Goal: Transaction & Acquisition: Purchase product/service

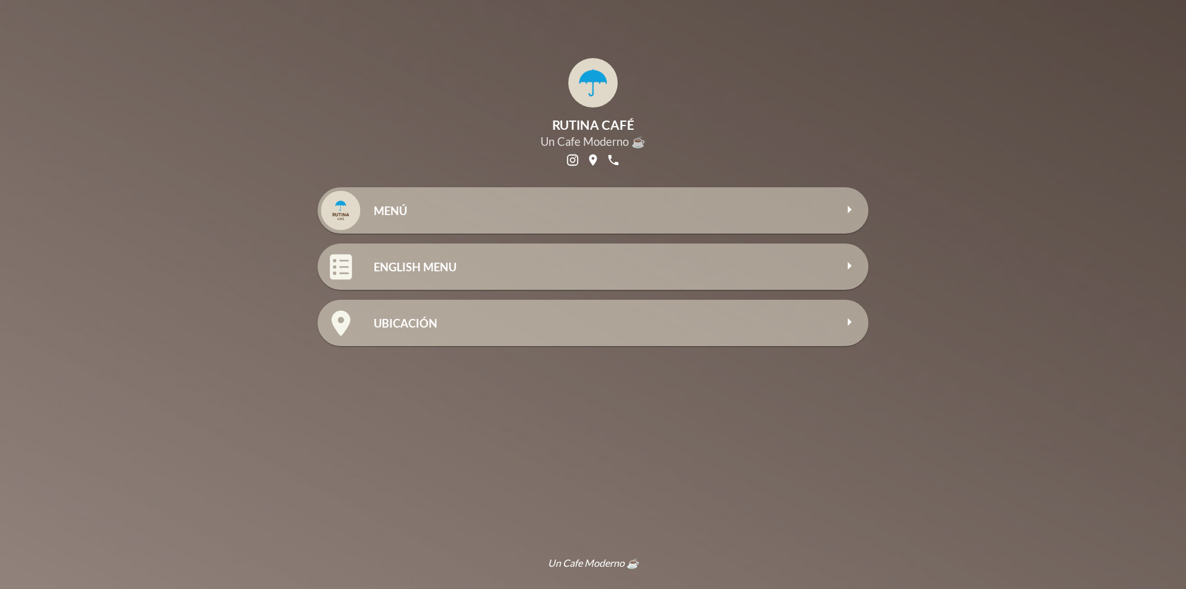
click at [642, 216] on h2 "MENÚ" at bounding box center [605, 211] width 462 height 14
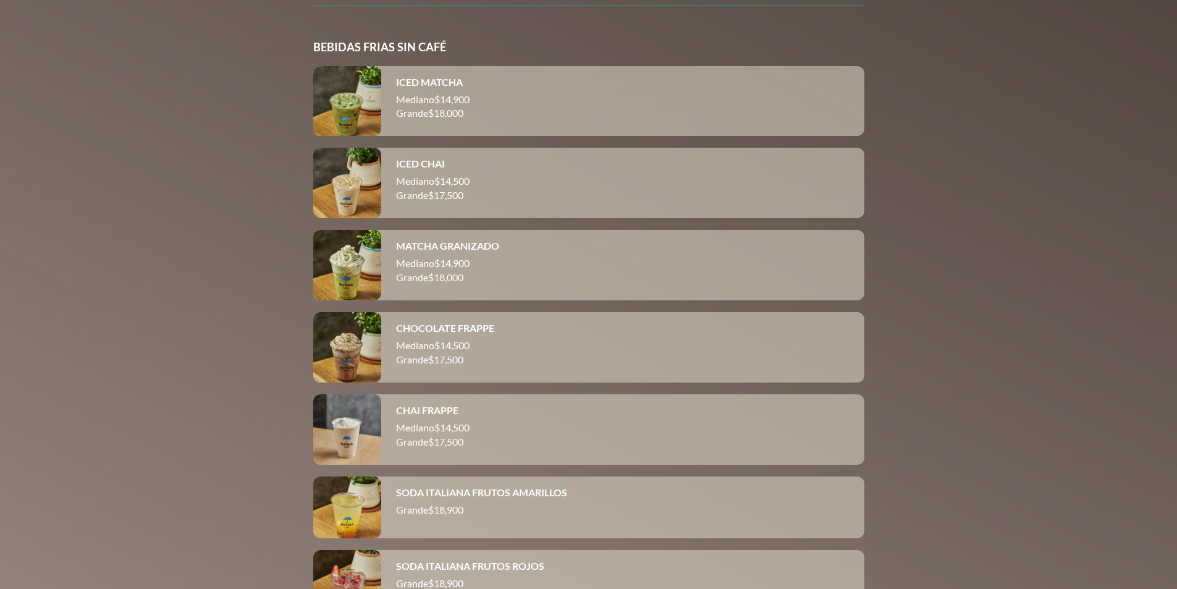
scroll to position [7329, 0]
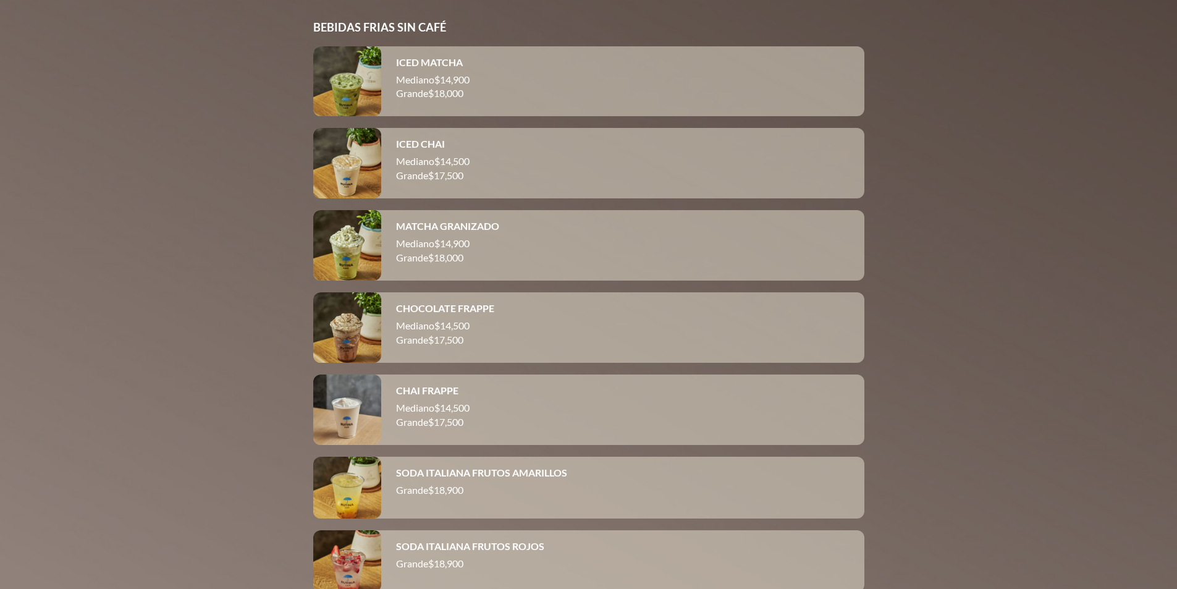
click at [423, 396] on h4 "CHAI FRAPPE" at bounding box center [427, 390] width 62 height 12
drag, startPoint x: 397, startPoint y: 404, endPoint x: 466, endPoint y: 407, distance: 69.3
click at [466, 396] on div "CHAI FRAPPE" at bounding box center [623, 390] width 454 height 12
click at [428, 396] on h4 "CHAI FRAPPE" at bounding box center [427, 390] width 62 height 12
drag, startPoint x: 395, startPoint y: 407, endPoint x: 459, endPoint y: 406, distance: 63.7
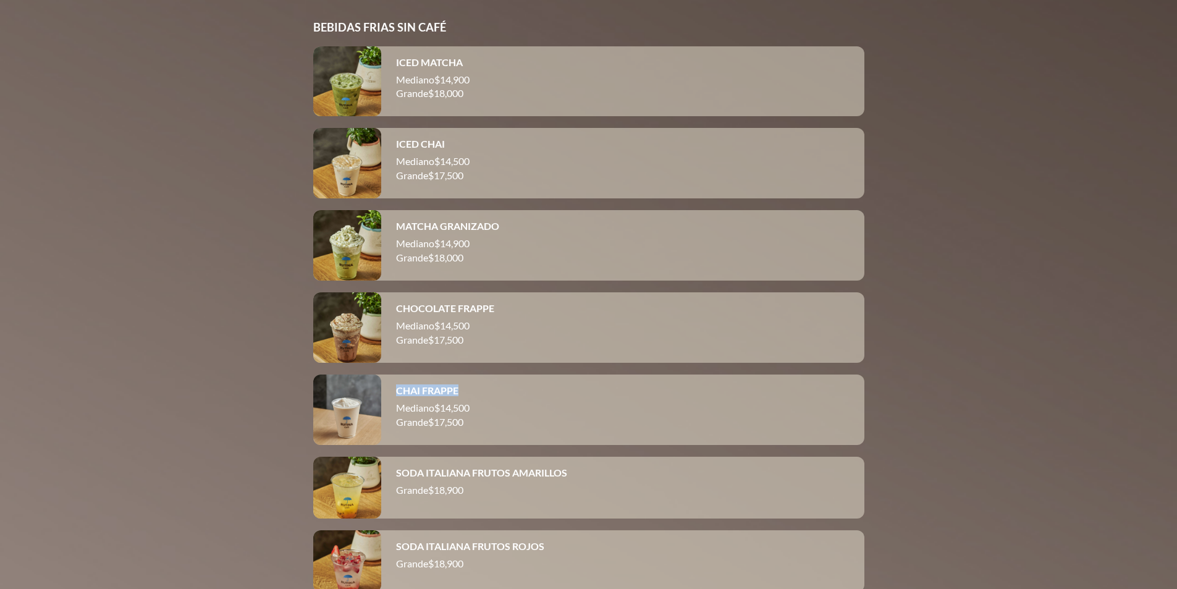
click at [459, 406] on div "CHAI FRAPPE Mediano $ 14,500 Grande $ 17,500" at bounding box center [622, 409] width 483 height 70
click at [429, 396] on h4 "CHAI FRAPPE" at bounding box center [427, 390] width 62 height 12
click at [362, 411] on div at bounding box center [347, 409] width 68 height 70
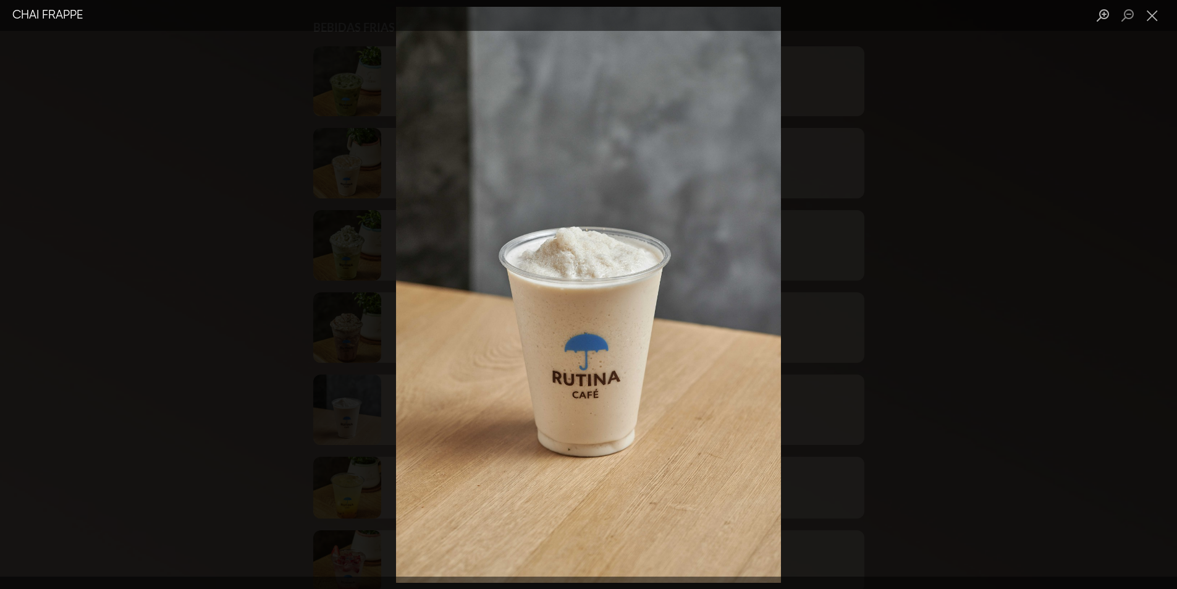
click at [666, 460] on div "Lightbox" at bounding box center [588, 294] width 1177 height 589
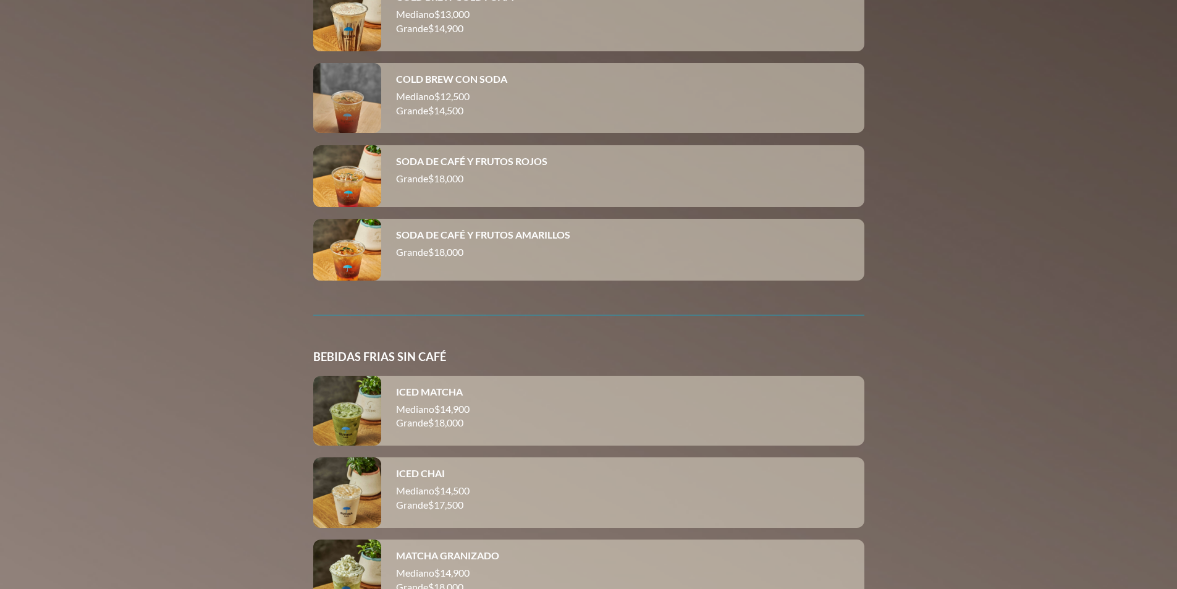
scroll to position [7020, 0]
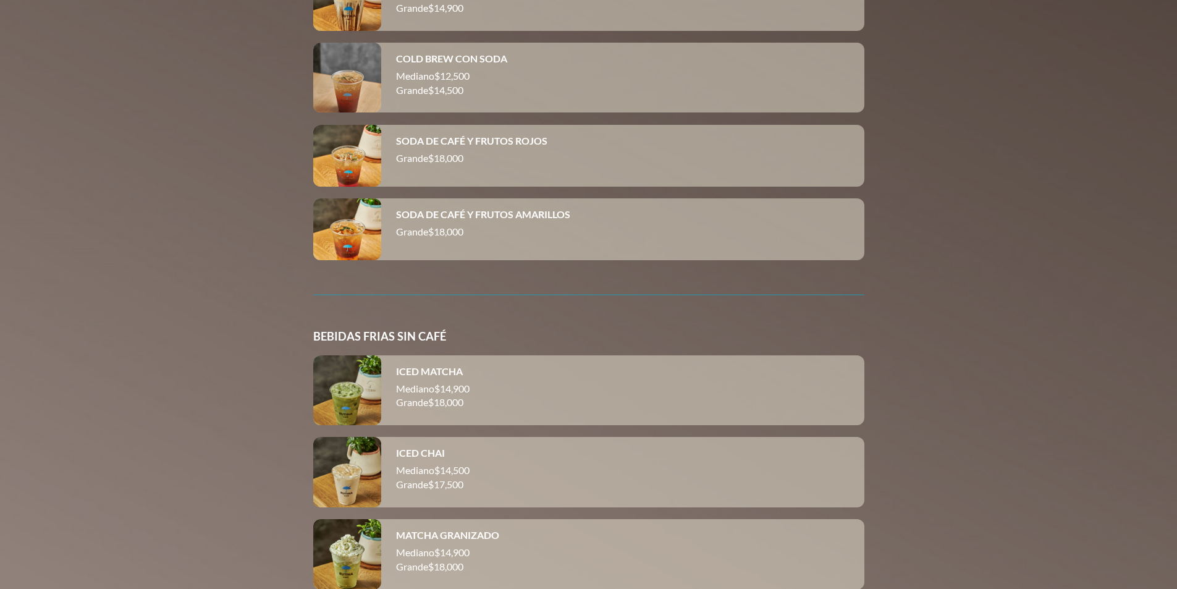
click at [359, 426] on div at bounding box center [347, 390] width 68 height 70
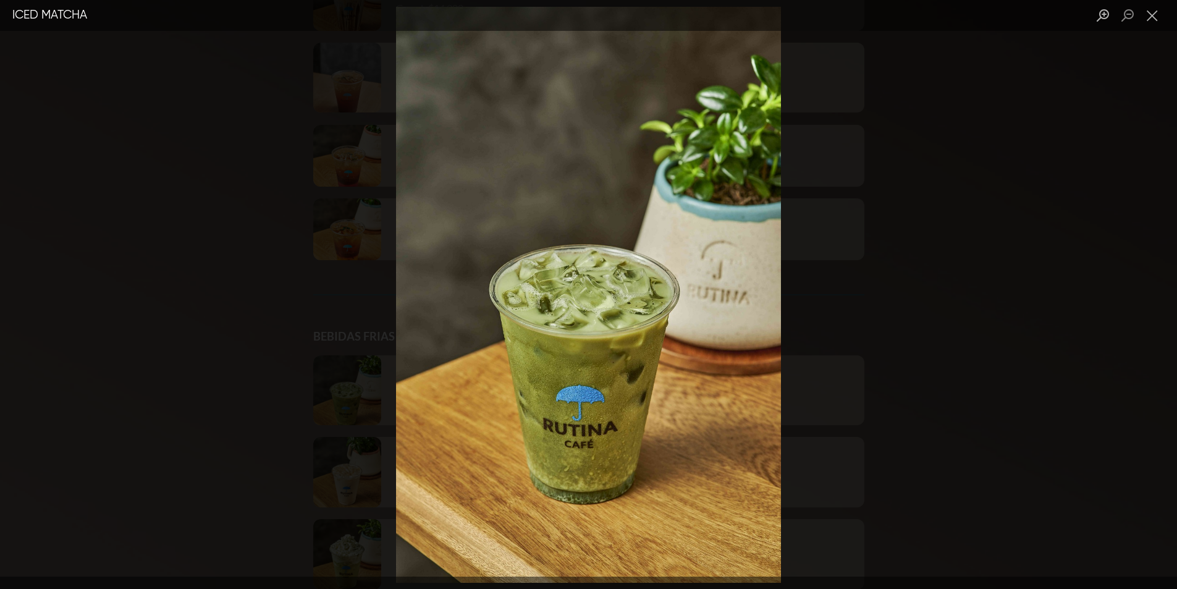
click at [666, 297] on div "Lightbox" at bounding box center [588, 294] width 1177 height 589
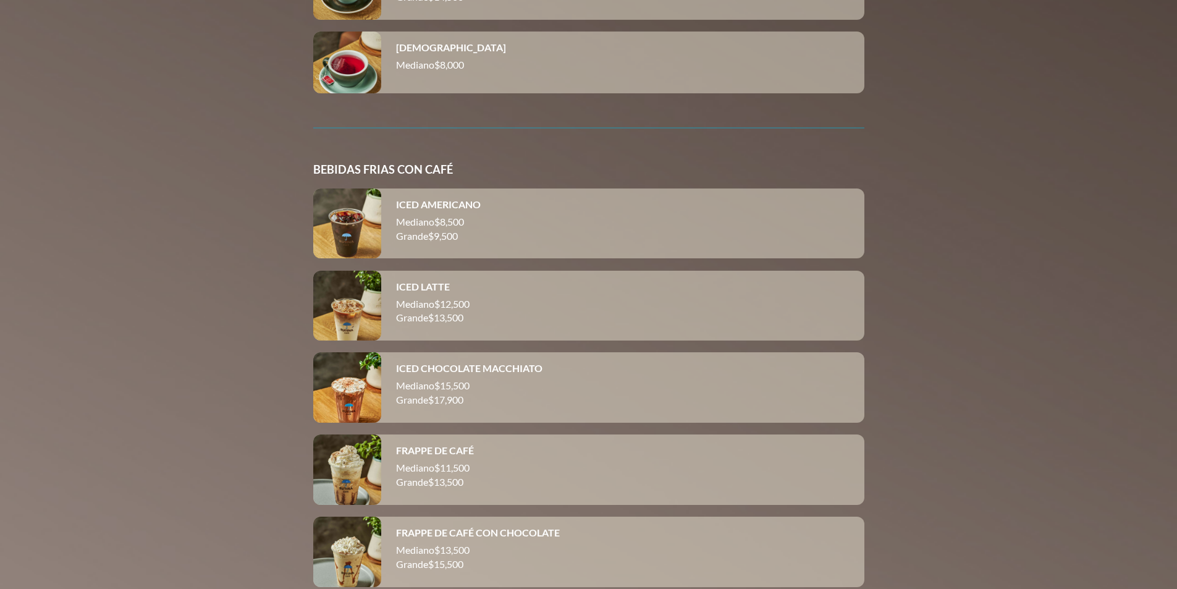
scroll to position [6179, 0]
